Goal: Navigation & Orientation: Find specific page/section

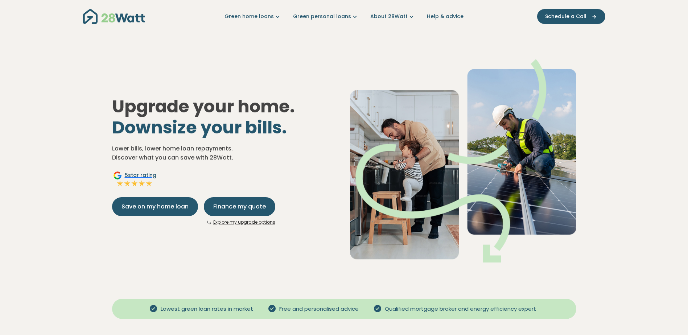
click at [279, 17] on icon "Main navigation" at bounding box center [278, 17] width 8 height 8
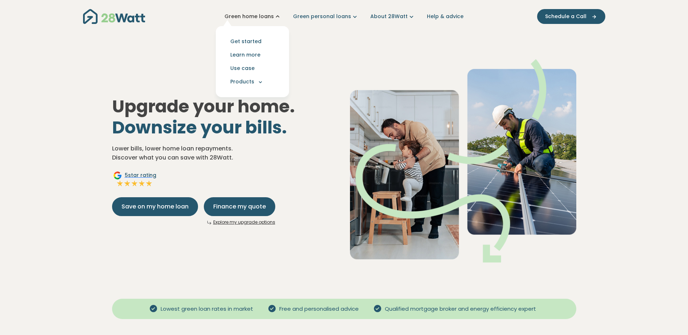
click at [279, 17] on icon "Main navigation" at bounding box center [278, 17] width 8 height 8
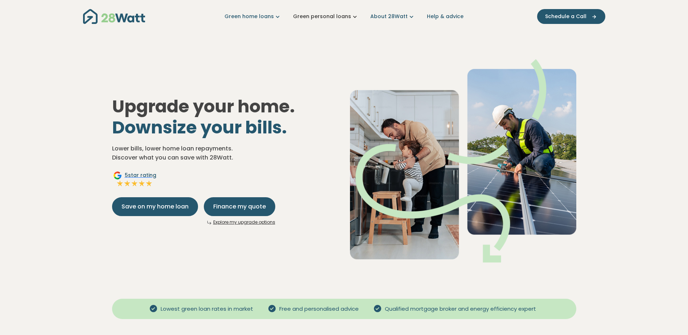
click at [356, 17] on icon "Main navigation" at bounding box center [355, 17] width 8 height 8
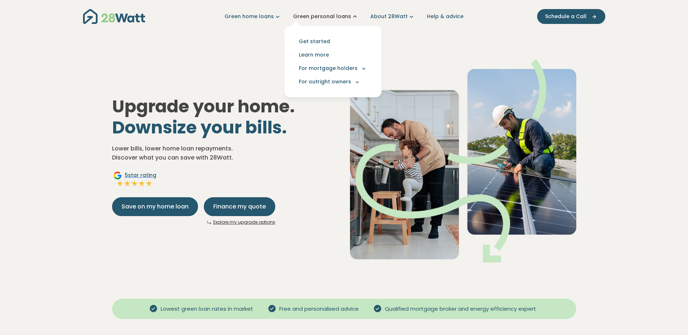
click at [356, 17] on icon "Main navigation" at bounding box center [355, 17] width 8 height 8
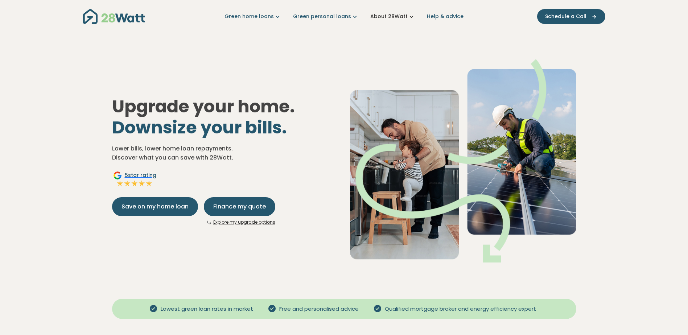
click at [408, 17] on icon "Main navigation" at bounding box center [412, 17] width 8 height 8
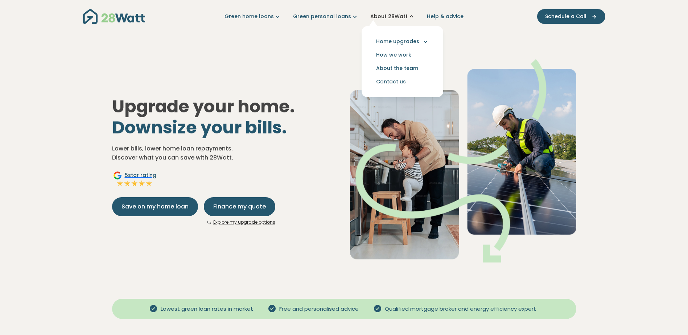
click at [408, 16] on icon "Main navigation" at bounding box center [412, 17] width 8 height 8
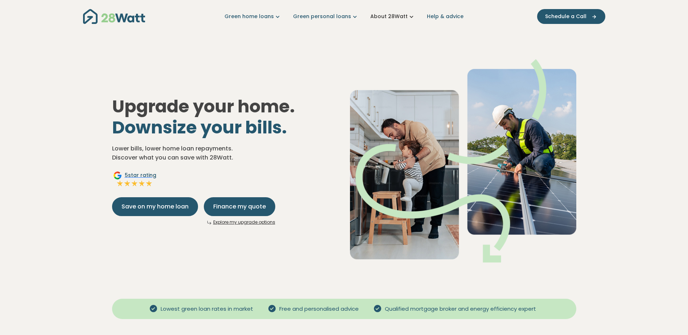
click at [408, 16] on icon "Main navigation" at bounding box center [412, 17] width 8 height 8
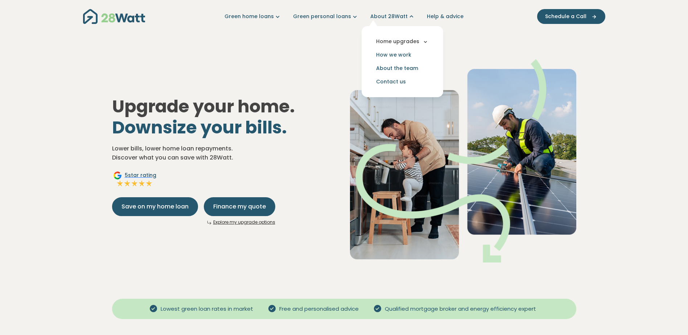
click at [426, 43] on icon "Main navigation" at bounding box center [425, 41] width 7 height 7
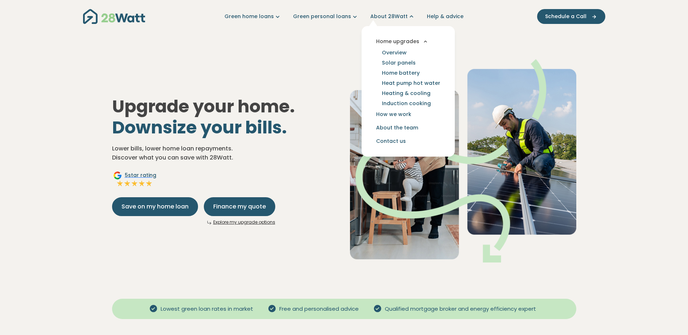
click at [426, 43] on icon "Main navigation" at bounding box center [425, 41] width 7 height 7
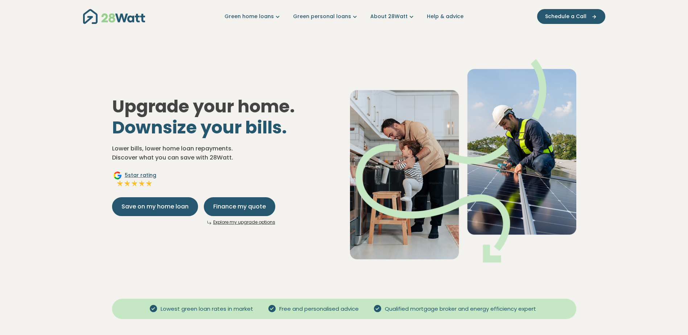
click at [280, 38] on div "Upgrade your home. Downsize your bills. Lower bills, lower home loan repayments…" at bounding box center [344, 155] width 476 height 238
click at [282, 38] on div "Upgrade your home. Downsize your bills. Lower bills, lower home loan repayments…" at bounding box center [344, 155] width 476 height 238
click at [284, 36] on div "Upgrade your home. Downsize your bills. Lower bills, lower home loan repayments…" at bounding box center [344, 155] width 476 height 238
